Goal: Information Seeking & Learning: Find specific fact

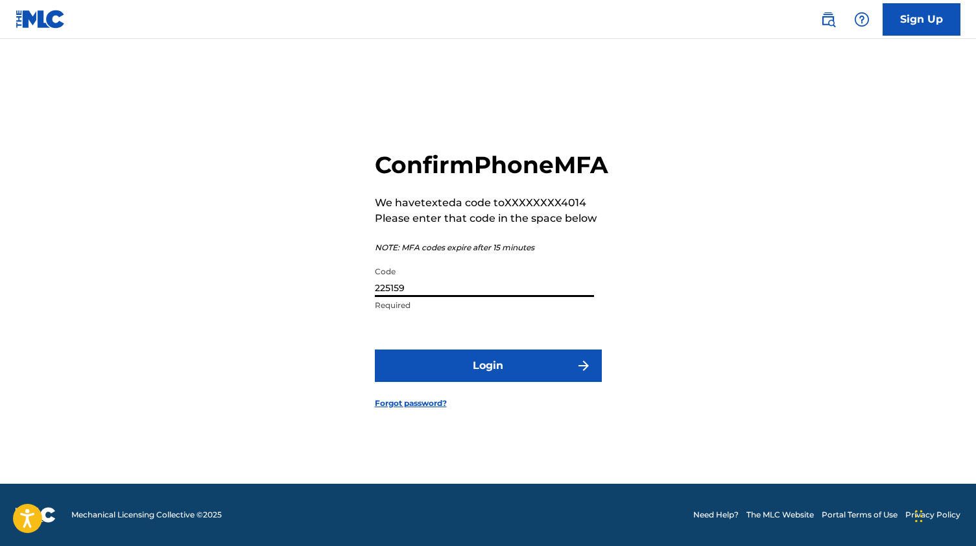
type input "225159"
click at [488, 380] on button "Login" at bounding box center [488, 366] width 227 height 32
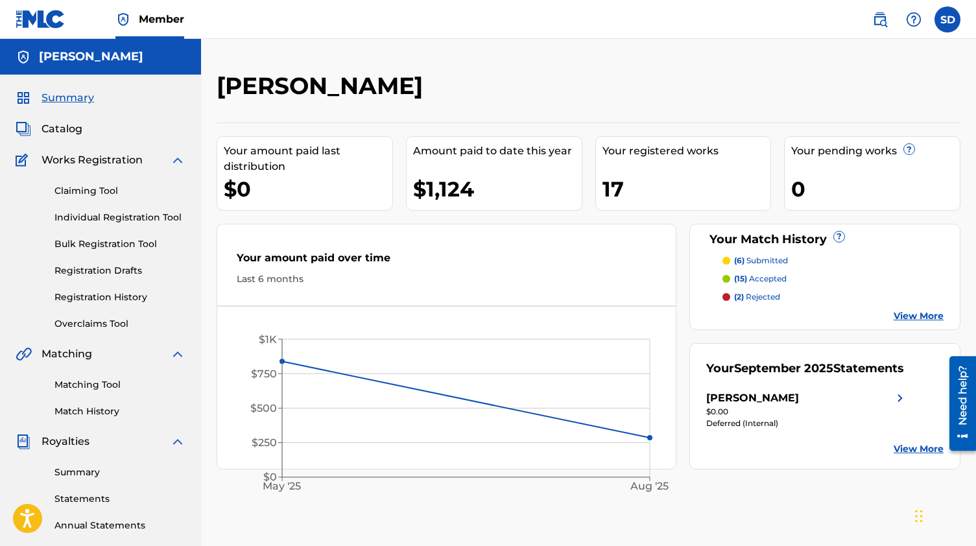
click at [71, 137] on div "Summary Catalog Works Registration Claiming Tool Individual Registration Tool B…" at bounding box center [100, 408] width 201 height 667
click at [68, 129] on span "Catalog" at bounding box center [62, 129] width 41 height 16
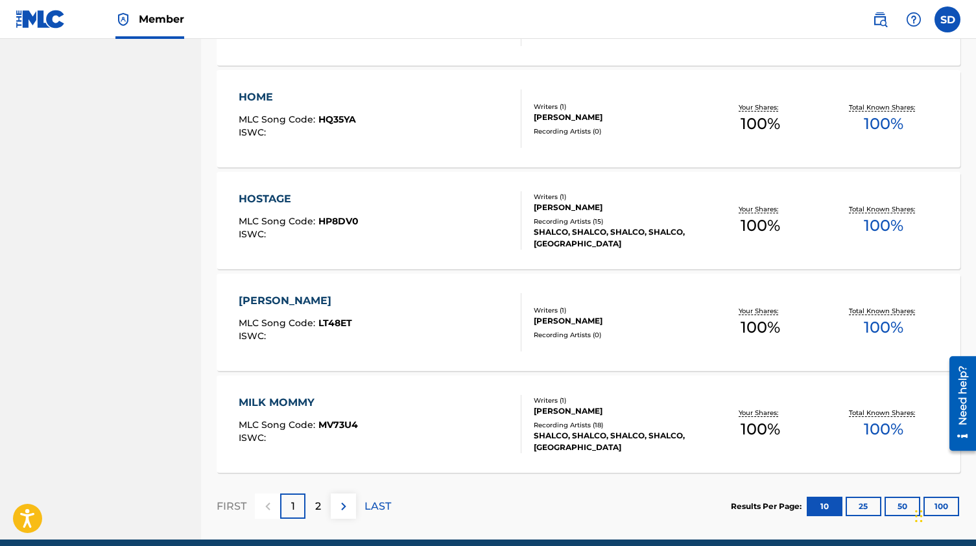
scroll to position [873, 0]
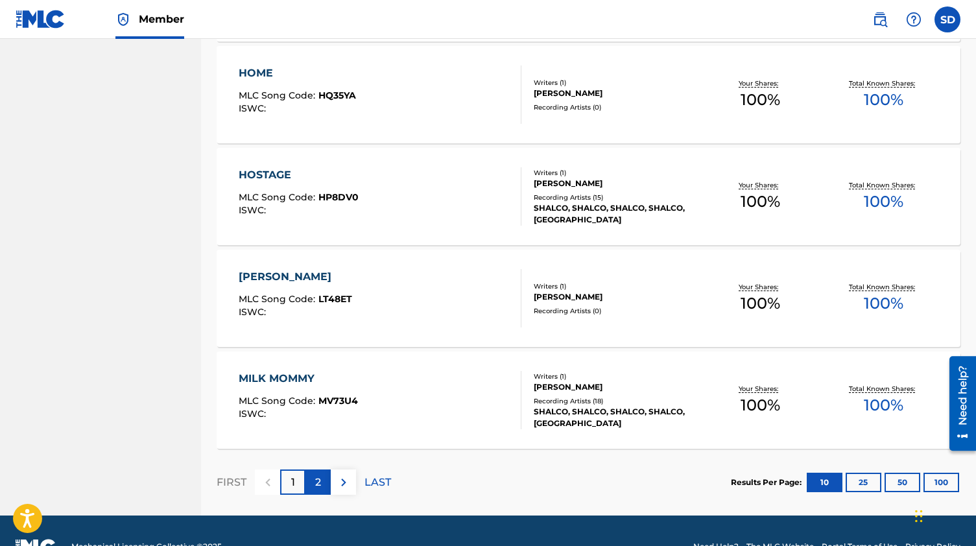
click at [324, 479] on div "2" at bounding box center [317, 482] width 25 height 25
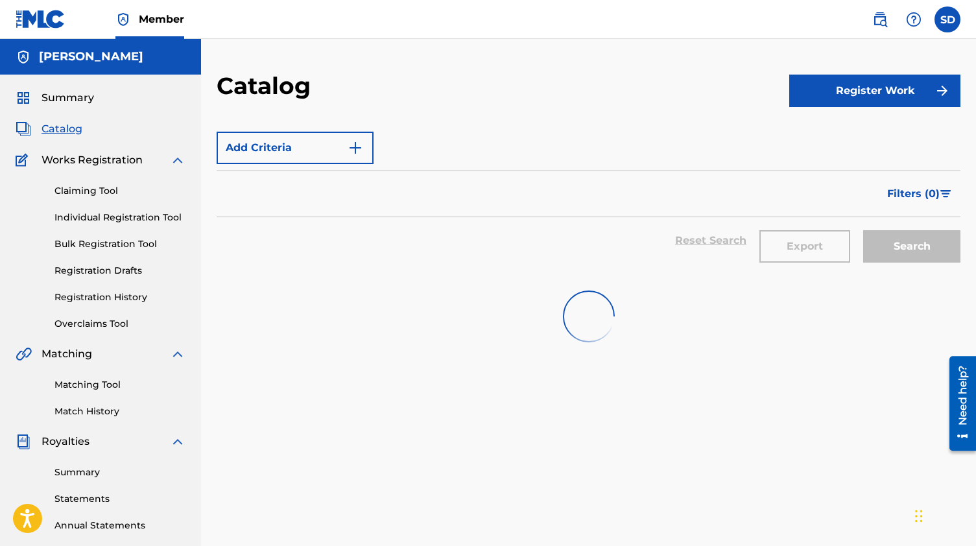
scroll to position [0, 0]
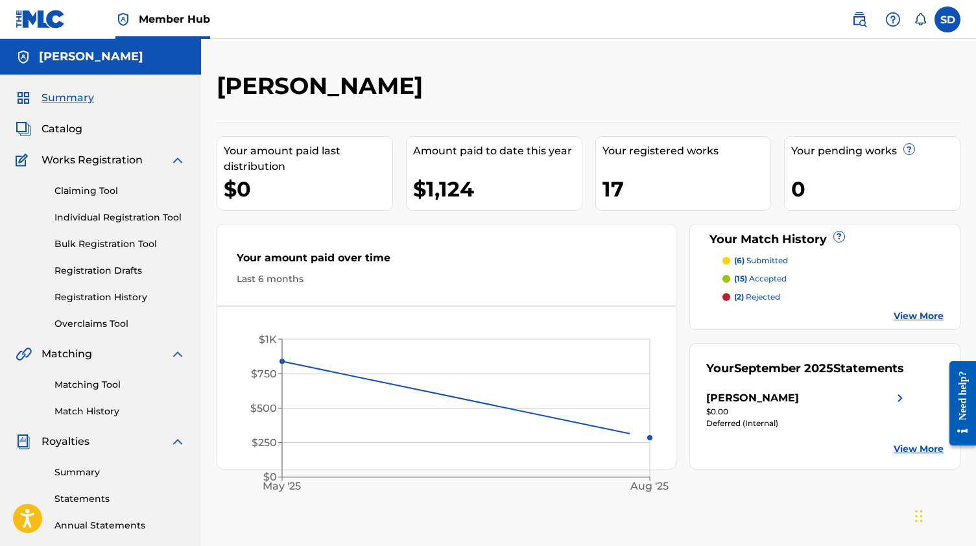
click at [84, 127] on div "Catalog" at bounding box center [101, 129] width 170 height 16
click at [60, 137] on div "Summary Catalog Works Registration Claiming Tool Individual Registration Tool B…" at bounding box center [100, 408] width 201 height 667
click at [64, 125] on span "Catalog" at bounding box center [62, 129] width 41 height 16
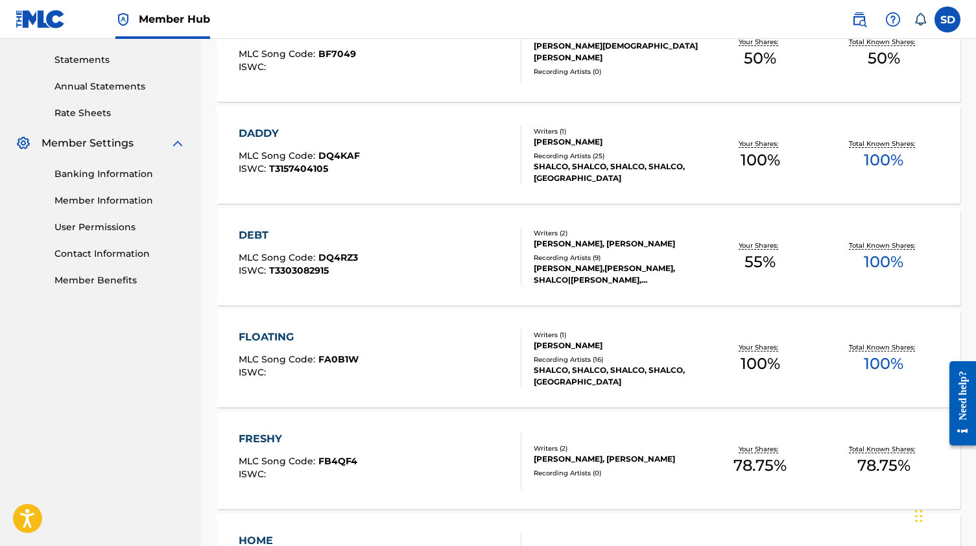
scroll to position [427, 0]
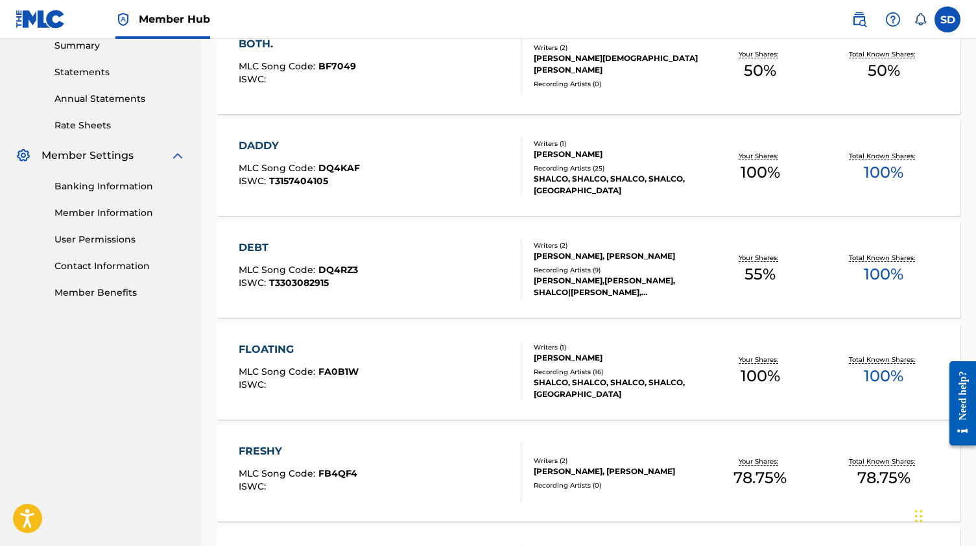
click at [479, 462] on div "FRESHY MLC Song Code : FB4QF4 ISWC :" at bounding box center [380, 473] width 283 height 58
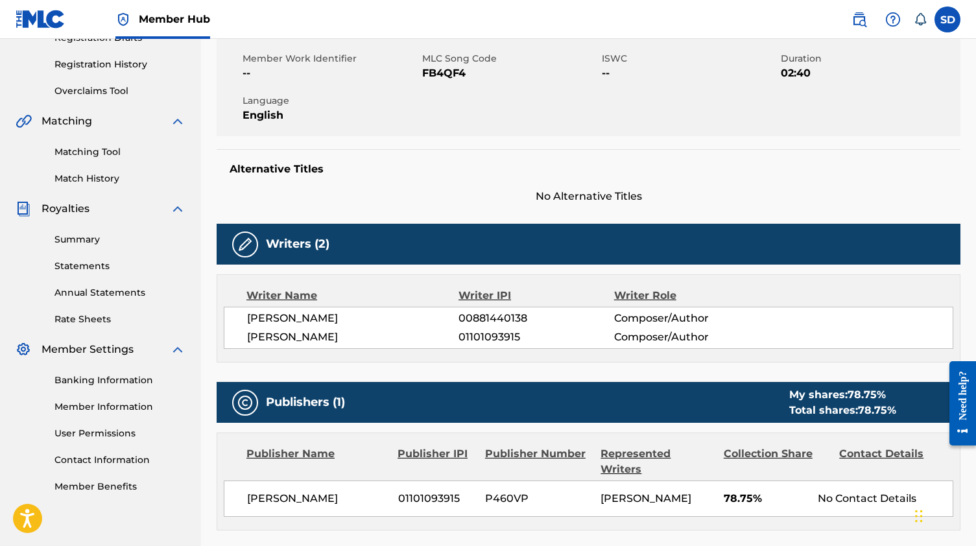
scroll to position [238, 0]
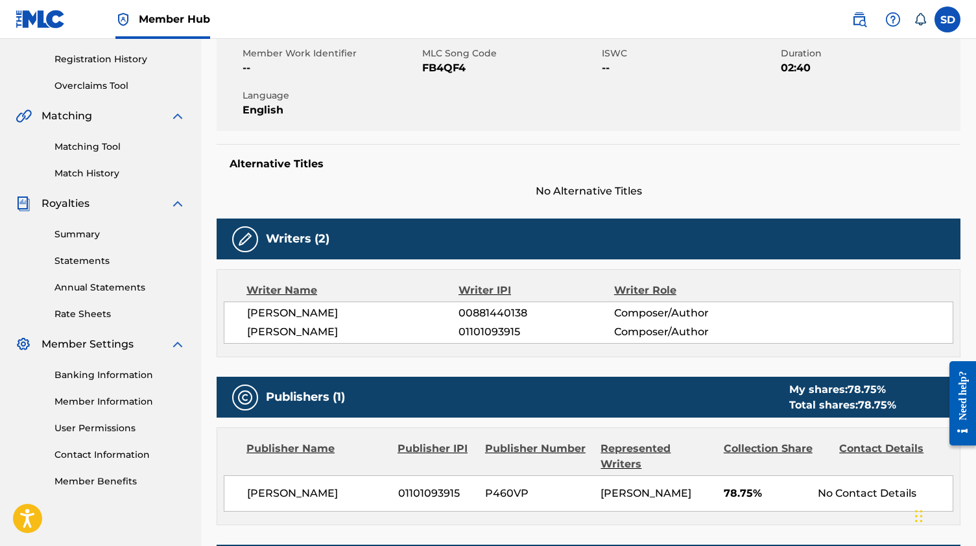
click at [494, 334] on span "01101093915" at bounding box center [536, 332] width 155 height 16
copy span "01101093915"
click at [500, 311] on span "00881440138" at bounding box center [536, 313] width 155 height 16
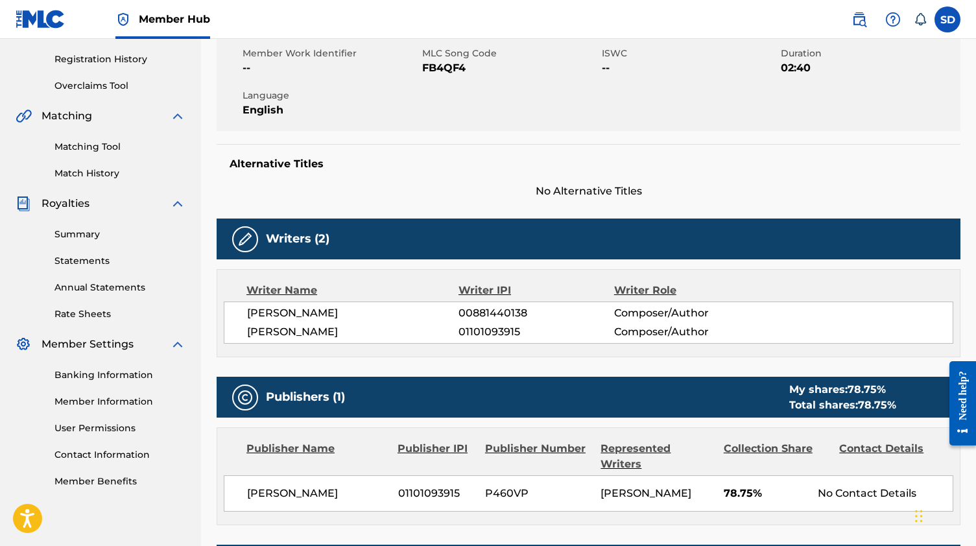
click at [489, 313] on span "00881440138" at bounding box center [536, 313] width 155 height 16
click at [479, 314] on span "00881440138" at bounding box center [536, 313] width 155 height 16
copy span "00881440138"
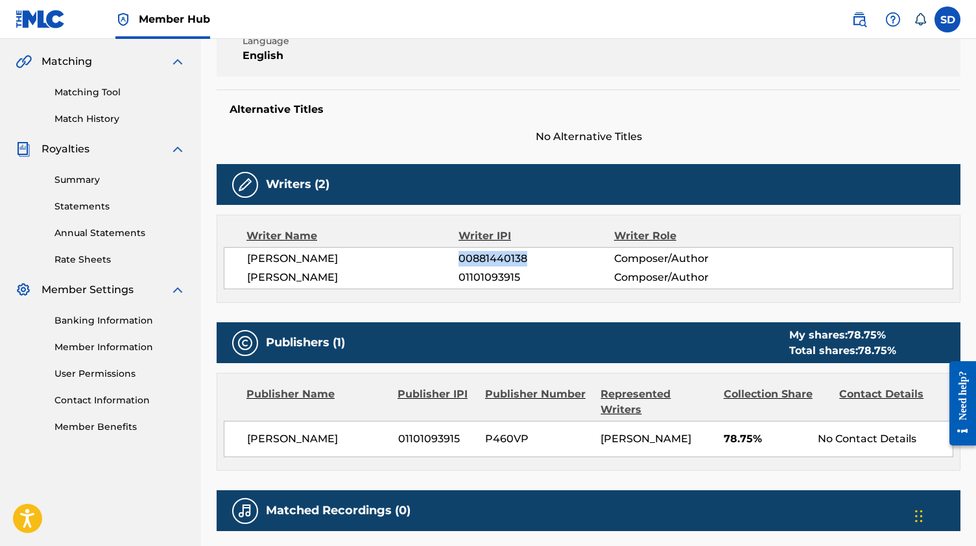
scroll to position [309, 0]
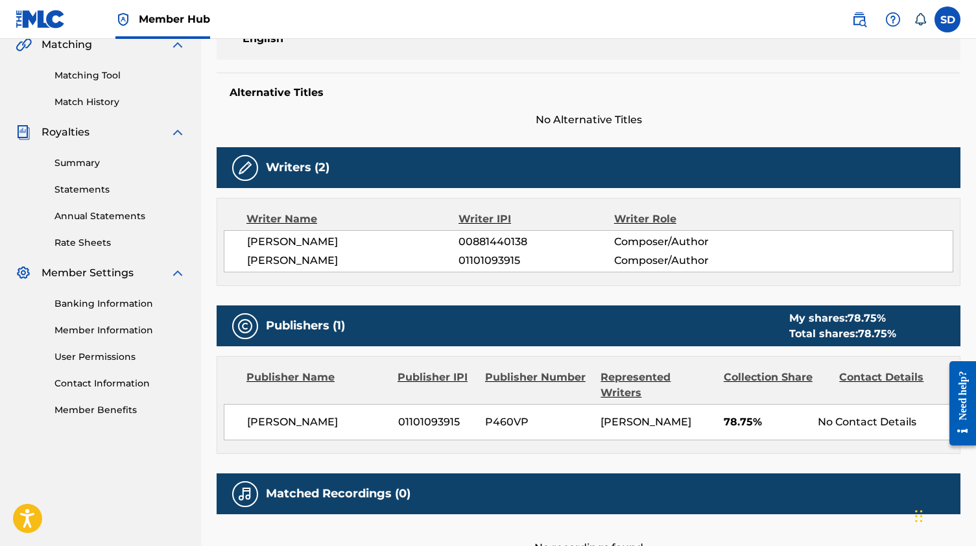
click at [473, 259] on span "01101093915" at bounding box center [536, 261] width 155 height 16
click at [468, 242] on span "00881440138" at bounding box center [536, 242] width 155 height 16
copy span "00881440138"
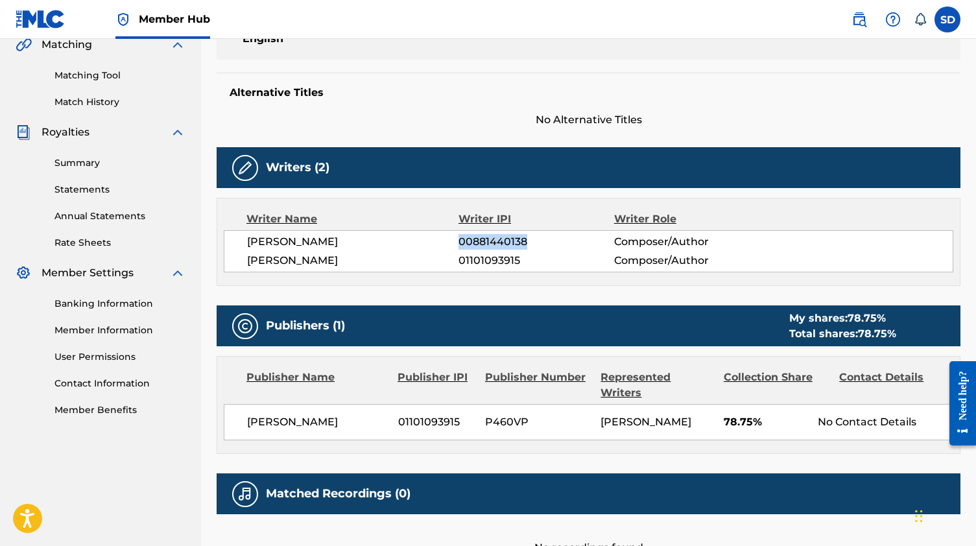
copy span "00881440138"
